Goal: Task Accomplishment & Management: Manage account settings

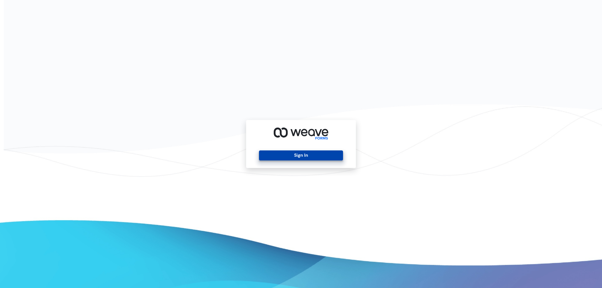
click at [291, 156] on button "Sign In" at bounding box center [301, 156] width 84 height 10
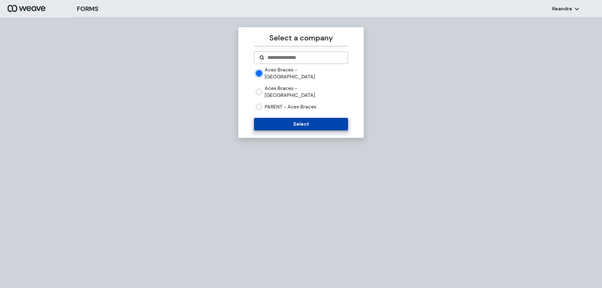
click at [279, 118] on button "Select" at bounding box center [301, 124] width 94 height 13
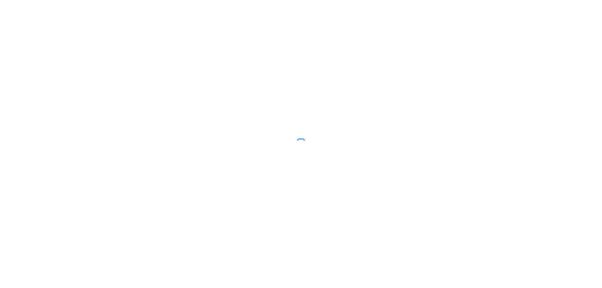
click at [278, 118] on div at bounding box center [301, 144] width 602 height 288
